Goal: Task Accomplishment & Management: Manage account settings

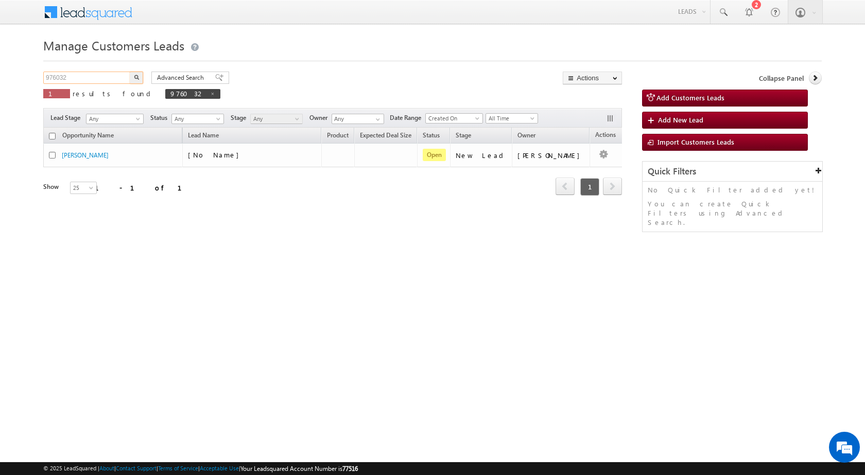
drag, startPoint x: 100, startPoint y: 74, endPoint x: 0, endPoint y: 70, distance: 100.5
click at [0, 70] on body "Menu [PERSON_NAME] sitar a7@ks erve." at bounding box center [432, 146] width 865 height 292
paste input "80116"
type input "980116"
click at [141, 78] on button "button" at bounding box center [136, 78] width 13 height 12
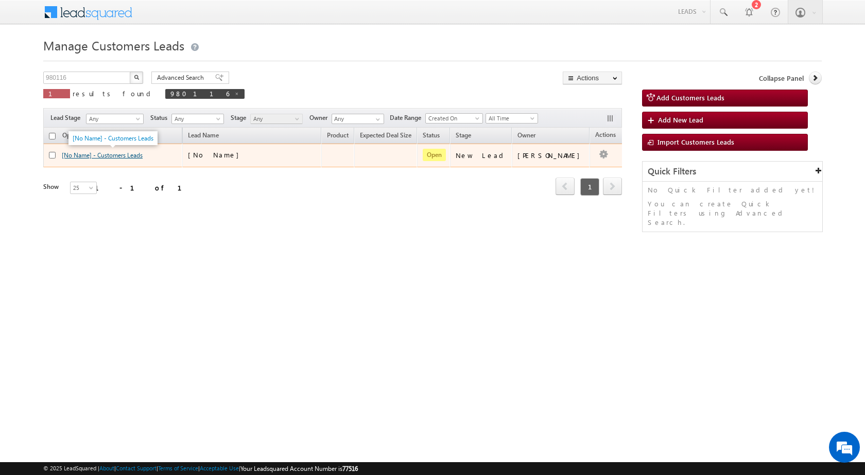
click at [123, 154] on link "[No Name] - Customers Leads" at bounding box center [102, 155] width 81 height 8
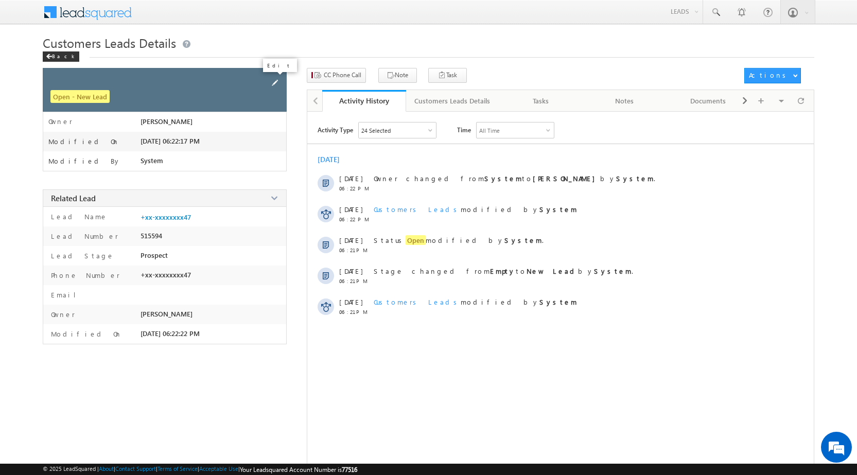
click at [276, 81] on span at bounding box center [274, 82] width 11 height 11
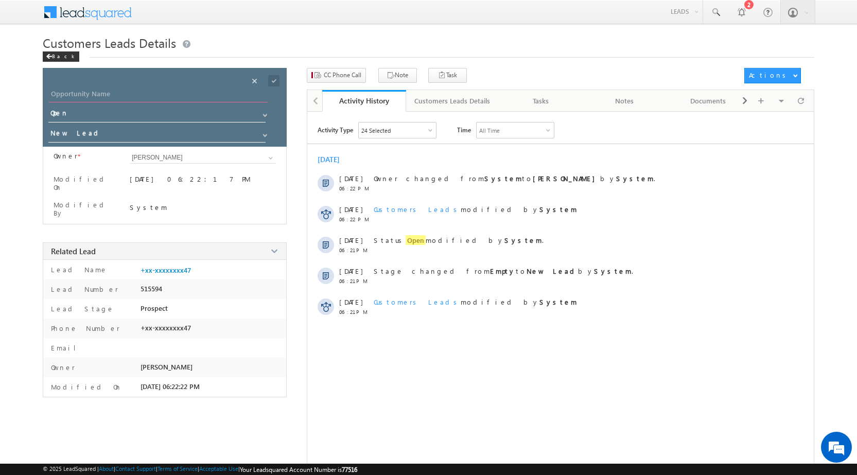
click at [183, 91] on input "Opportunity Name" at bounding box center [158, 95] width 219 height 14
paste input "NITIN RAMRAKE"
type input "NITIN RAMRAKE"
click at [271, 80] on span at bounding box center [273, 80] width 11 height 11
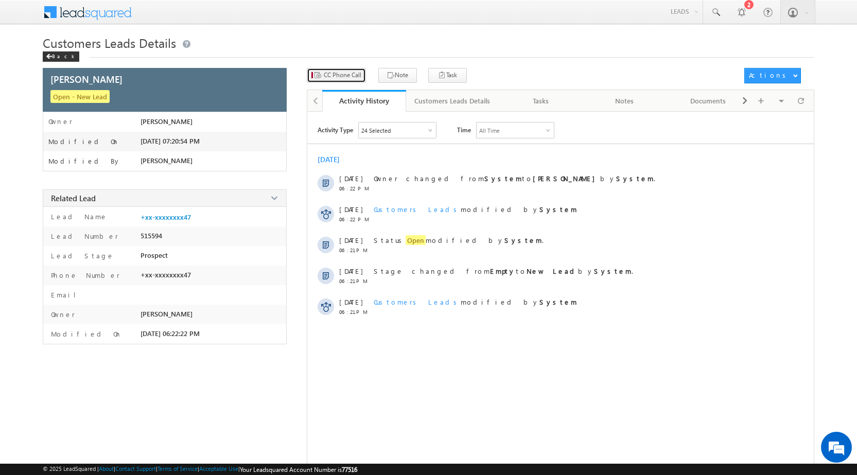
click at [341, 74] on span "CC Phone Call" at bounding box center [343, 75] width 38 height 9
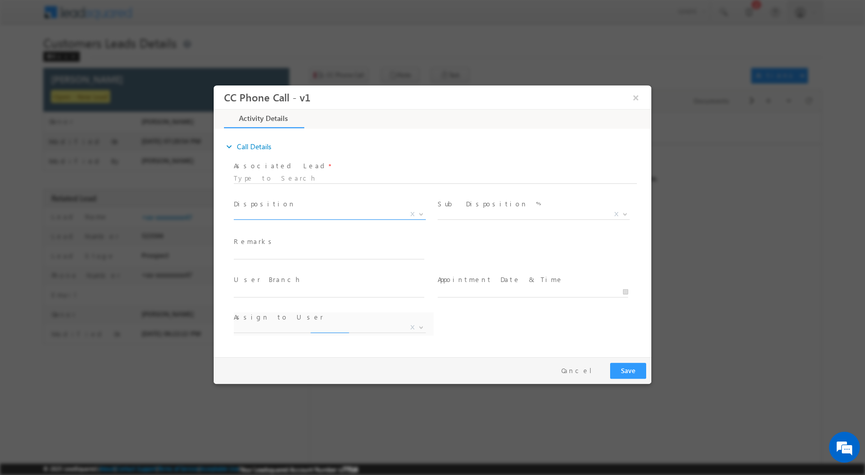
click at [420, 216] on span at bounding box center [420, 213] width 10 height 13
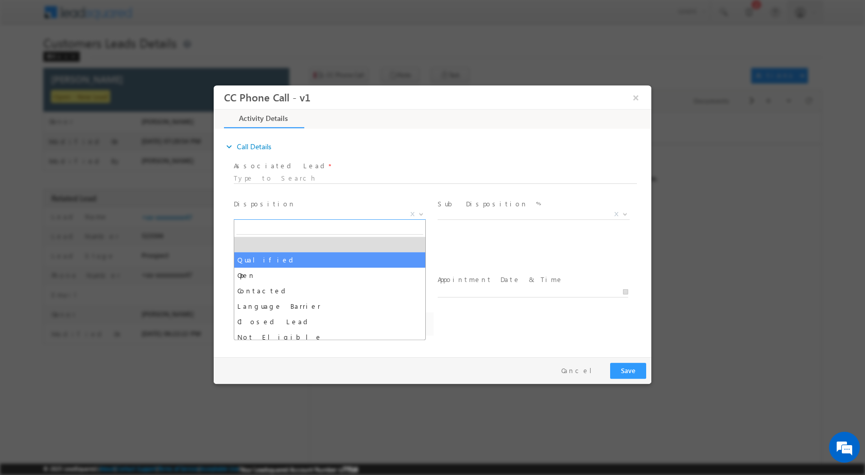
select select "Rose.Shyse+sgrl@leadsquared.com"
drag, startPoint x: 334, startPoint y: 264, endPoint x: 374, endPoint y: 263, distance: 39.6
select select "Qualified"
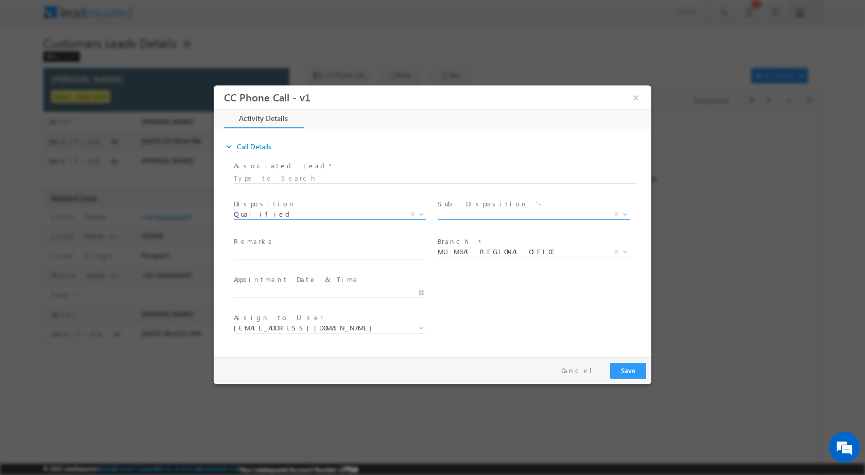
click at [620, 212] on span at bounding box center [624, 213] width 10 height 13
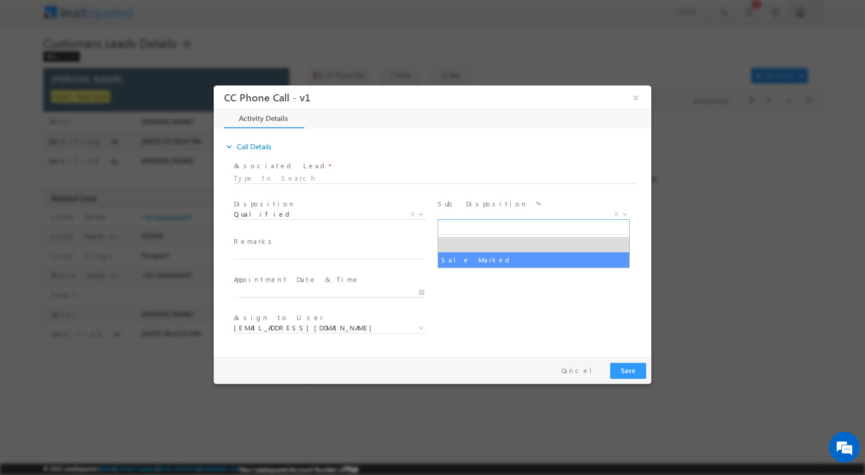
select select "Sale Marked"
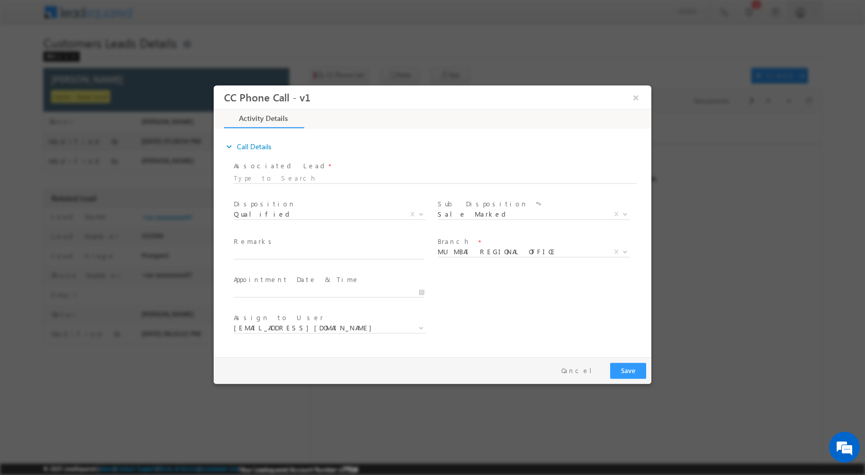
click at [512, 401] on div at bounding box center [432, 237] width 865 height 475
click at [417, 293] on input "10/09/2025 7:18 PM" at bounding box center [329, 292] width 190 height 10
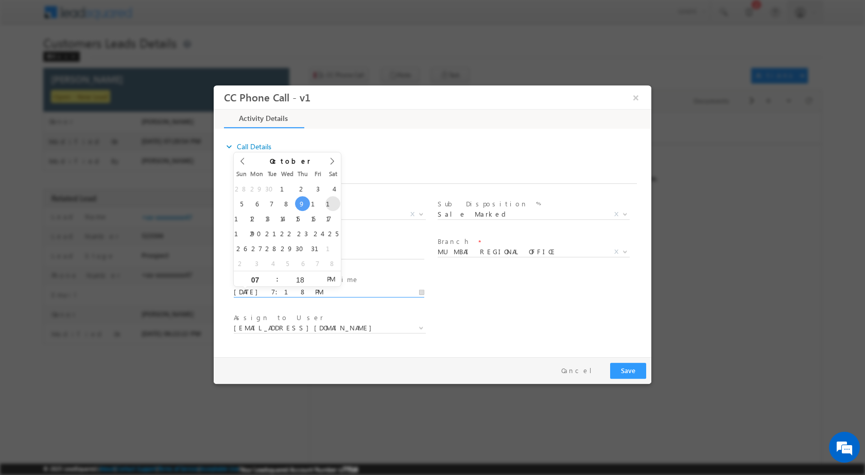
type input "10/11/2025 7:18 PM"
type input "12"
type input "10/11/2025 12:18 PM"
click at [307, 283] on div "18" at bounding box center [300, 278] width 43 height 15
click at [305, 281] on input "18" at bounding box center [300, 279] width 43 height 7
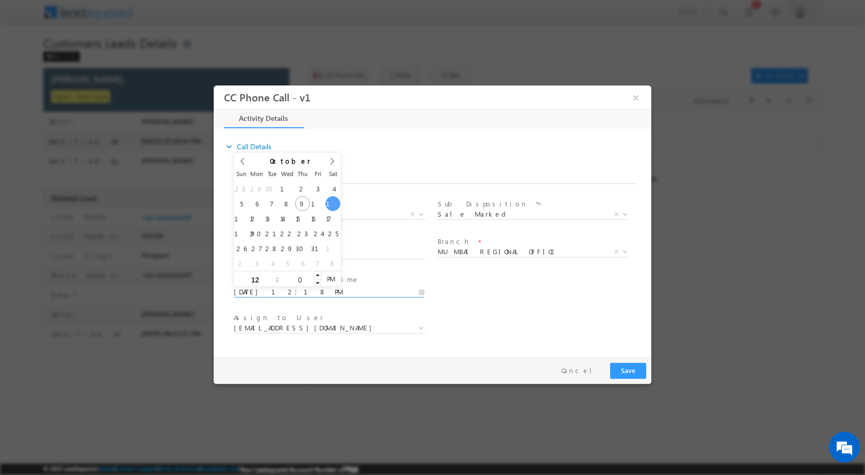
type input "00"
type input "10/11/2025 12:00 PM"
click at [523, 320] on div "Assign to User * Rose.Shyse+sgrl@leadsquared.com Rose.Shyse+sgrl@leadsquared.com" at bounding box center [442, 329] width 420 height 38
click at [628, 252] on b at bounding box center [625, 251] width 6 height 4
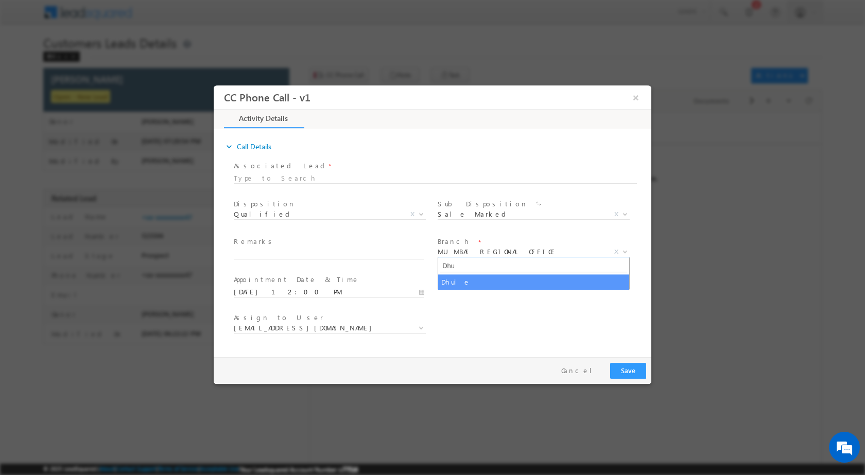
type input "Dhu"
select select "Dhule"
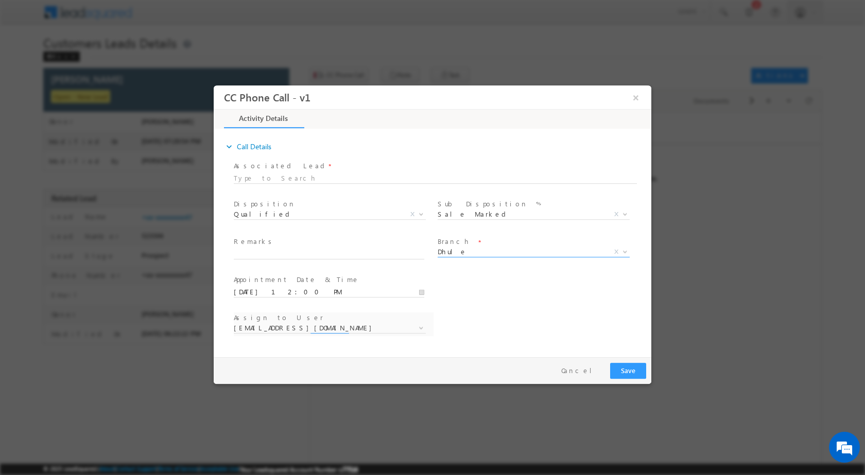
select select "kiran.patil@sgrlimited.in"
click at [415, 330] on span at bounding box center [420, 327] width 10 height 13
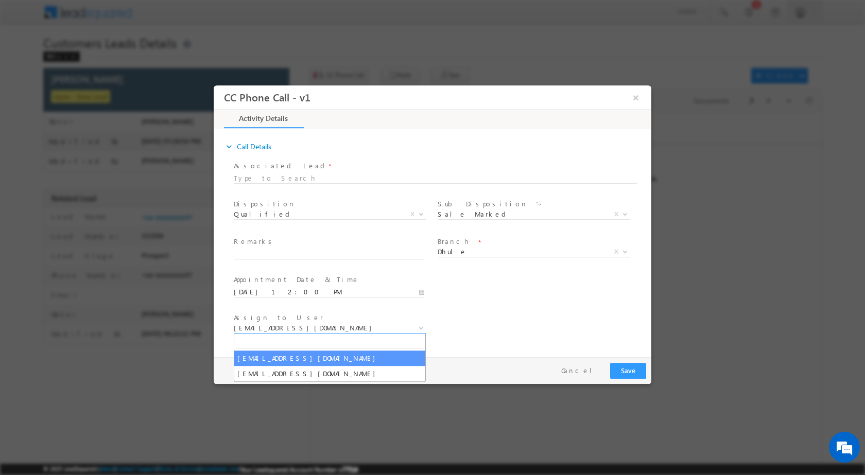
type input "gopal.patil@sgrlimited.in"
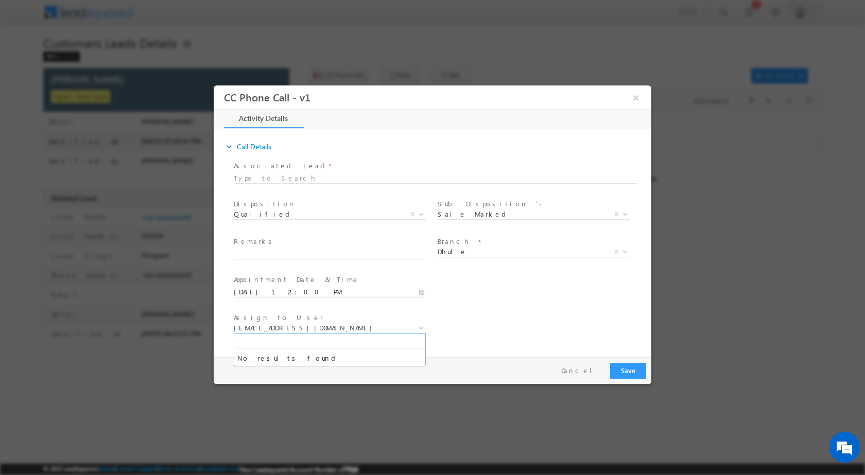
click at [460, 332] on div "Assign to User * kiran.patil@sgrlimited.in pramod.patil@sgrlimited.in kiran.pat…" at bounding box center [442, 329] width 420 height 38
click at [291, 246] on span "Remarks *" at bounding box center [329, 241] width 190 height 11
click at [289, 255] on input "text" at bounding box center [329, 254] width 190 height 10
paste input "09/10-Customer name is NITIN RAMRAKE Customer age is 28 yrs Loan Type is Constr…"
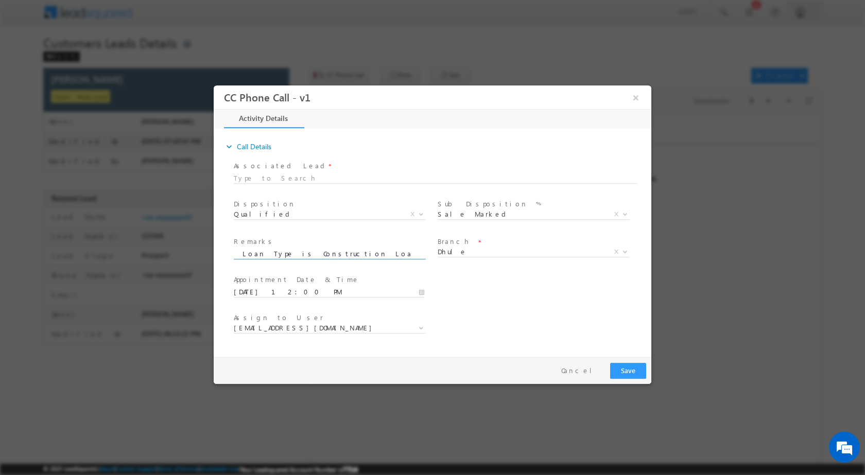
type input "09/10-Customer name is NITIN RAMRAKE Customer age is 28 yrs Loan Type is Constr…"
click at [625, 366] on button "Save" at bounding box center [628, 370] width 36 height 16
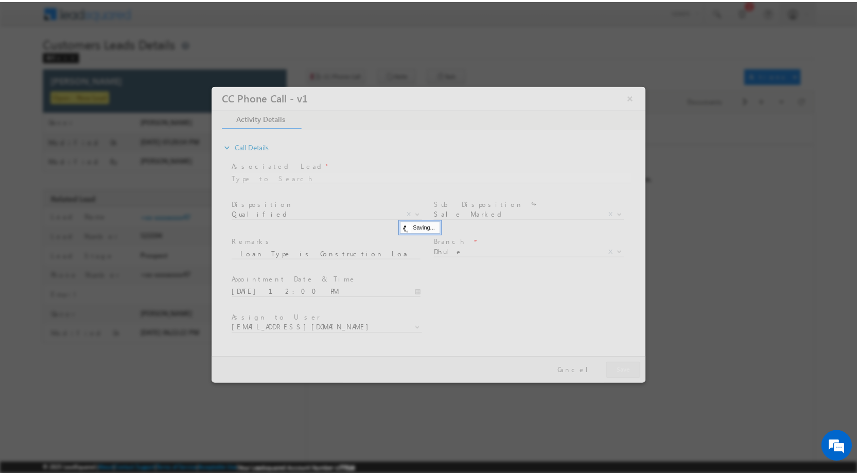
scroll to position [0, 0]
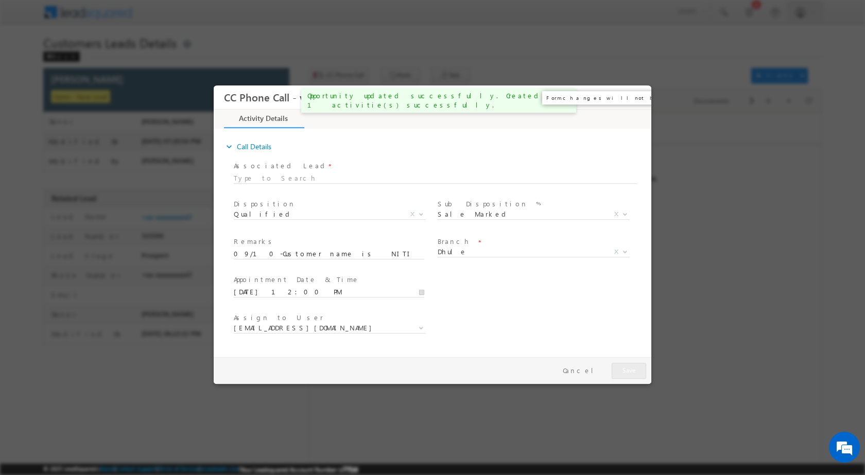
click at [627, 94] on button "×" at bounding box center [636, 97] width 18 height 19
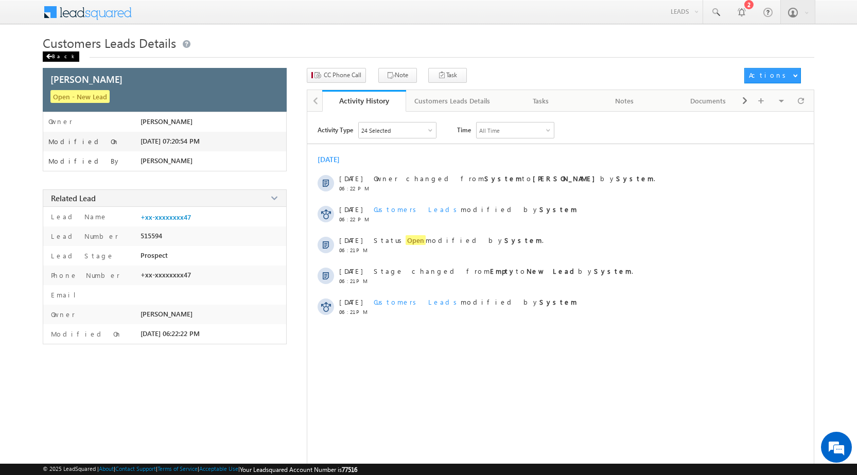
click at [53, 57] on div "Back" at bounding box center [61, 56] width 37 height 10
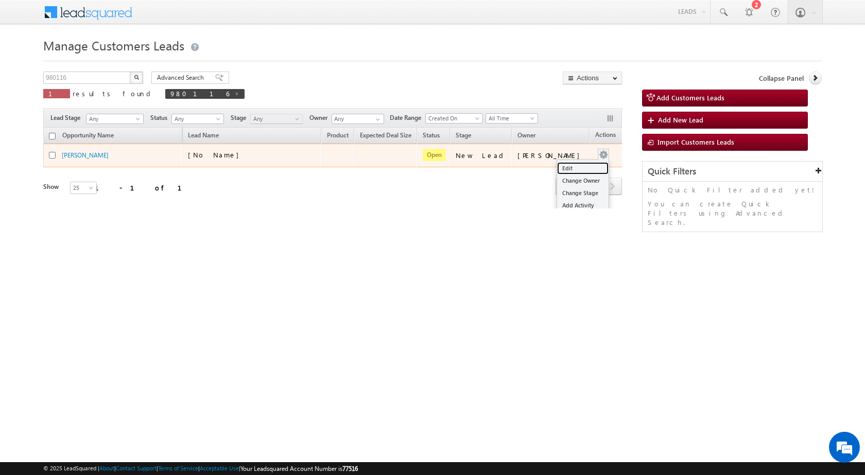
click at [574, 163] on link "Edit" at bounding box center [582, 168] width 51 height 12
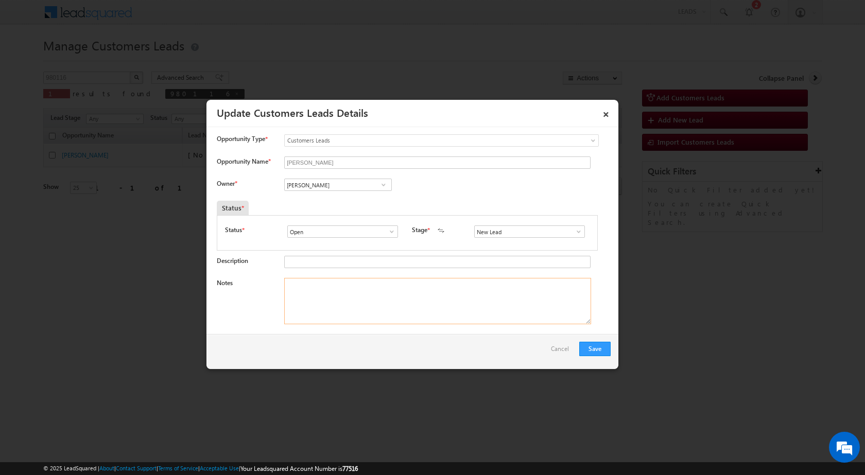
click at [411, 314] on textarea "Notes" at bounding box center [437, 301] width 307 height 46
paste textarea "09/10-Customer name is NITIN RAMRAKE Customer age is 28 yrs Loan Type is Constr…"
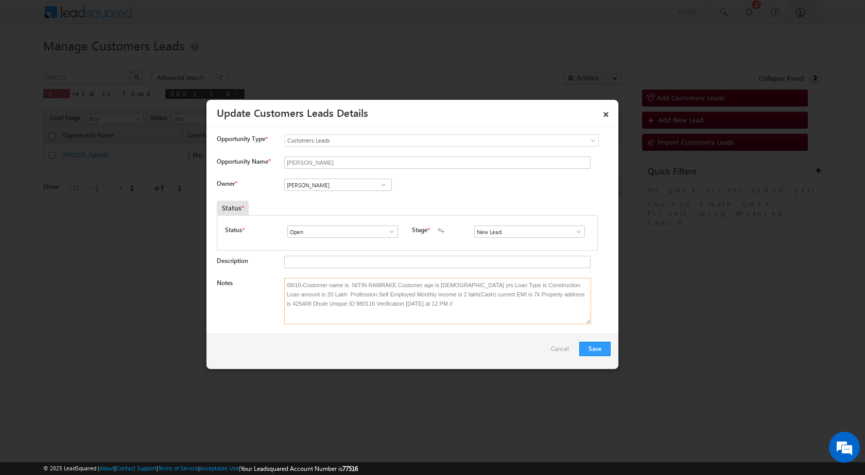
type textarea "09/10-Customer name is NITIN RAMRAKE Customer age is 28 yrs Loan Type is Constr…"
click at [383, 186] on span at bounding box center [383, 185] width 10 height 8
paste input "gopal.patil@sgrlimited.in"
click at [330, 200] on link "Gopal Vijay Patil gopal.patil@sgrlimited.in" at bounding box center [338, 201] width 108 height 20
type input "Gopal Vijay Patil"
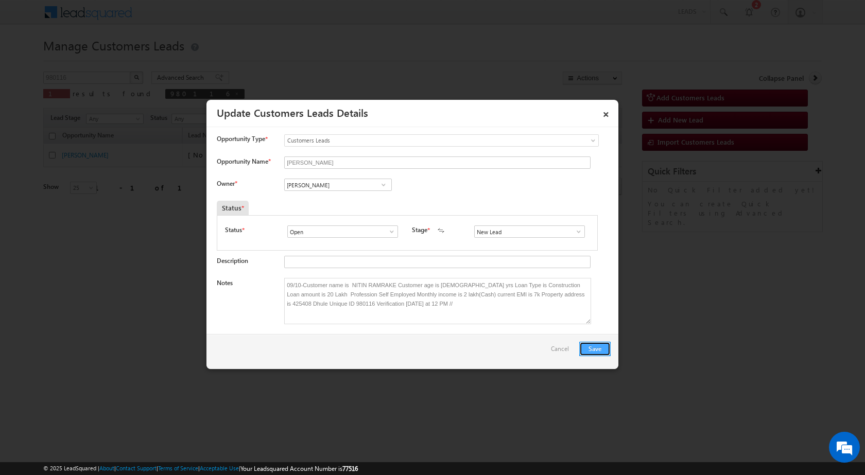
click at [592, 343] on button "Save" at bounding box center [594, 349] width 31 height 14
